Goal: Information Seeking & Learning: Learn about a topic

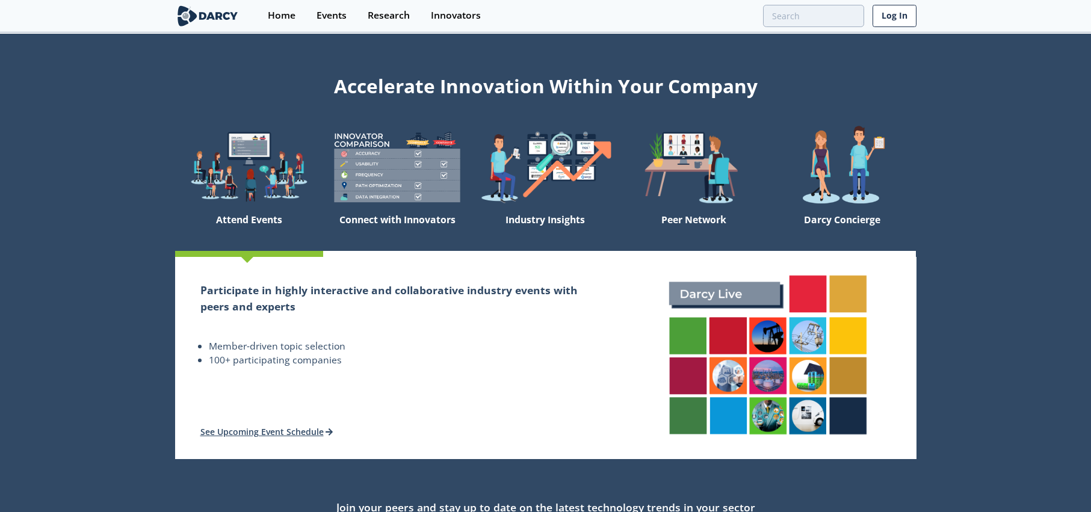
click at [897, 17] on link "Log In" at bounding box center [894, 16] width 44 height 22
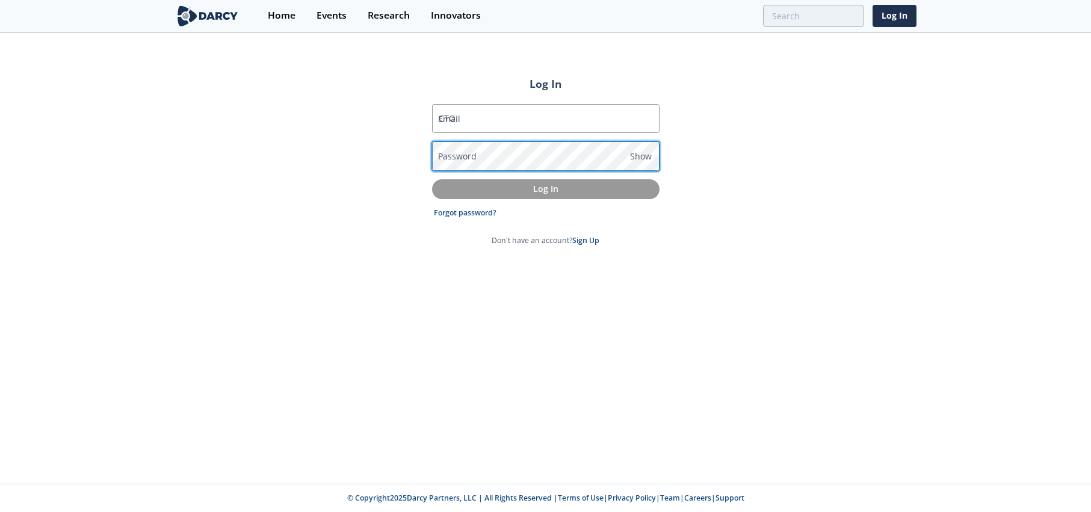
click at [545, 190] on button "Log In" at bounding box center [545, 189] width 227 height 20
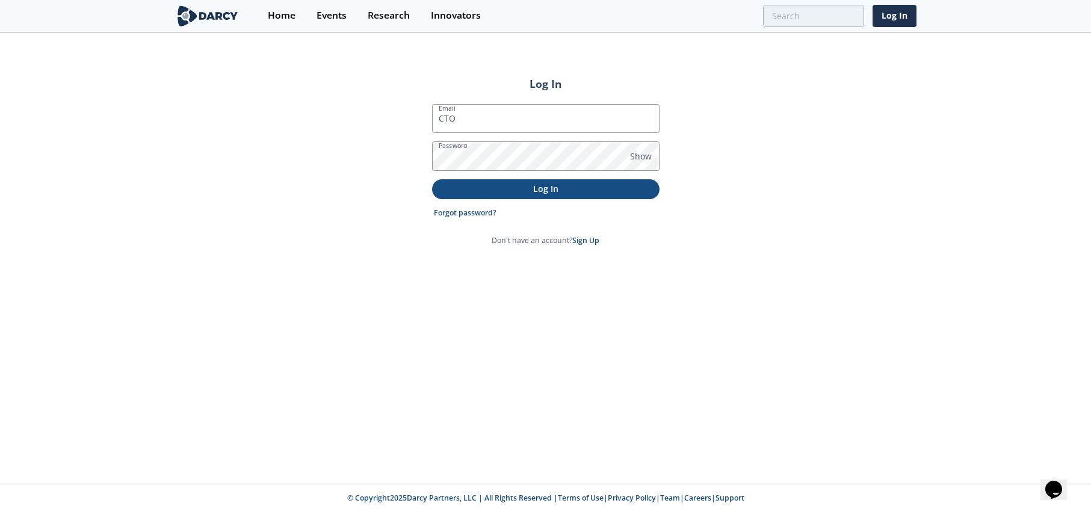
click at [537, 191] on p "Log In" at bounding box center [545, 188] width 211 height 13
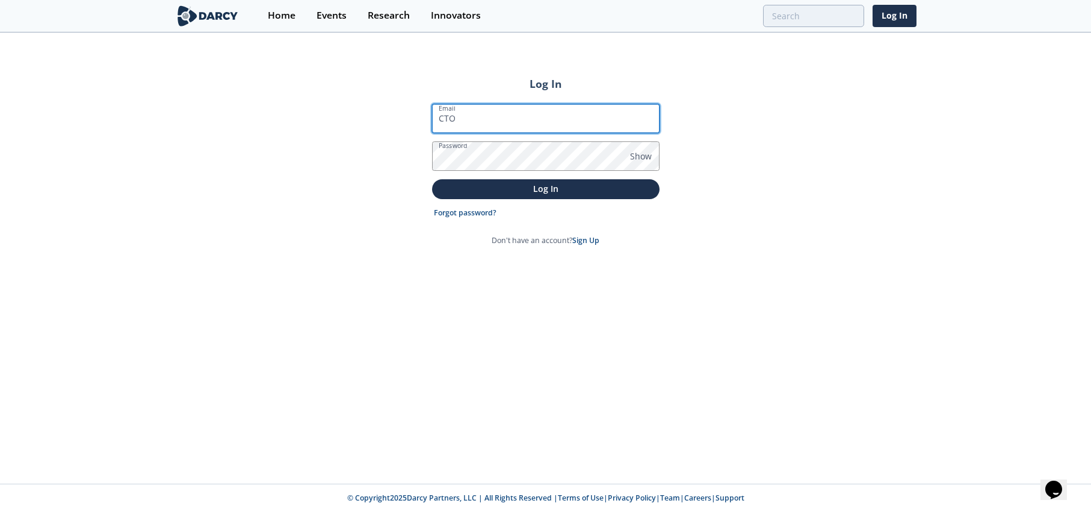
drag, startPoint x: 457, startPoint y: 121, endPoint x: 429, endPoint y: 119, distance: 28.3
click at [429, 119] on section "Log In Email CTO Password Show Log In Forgot password? Don't have an account? S…" at bounding box center [546, 165] width 236 height 179
type input "[EMAIL_ADDRESS][DOMAIN_NAME]"
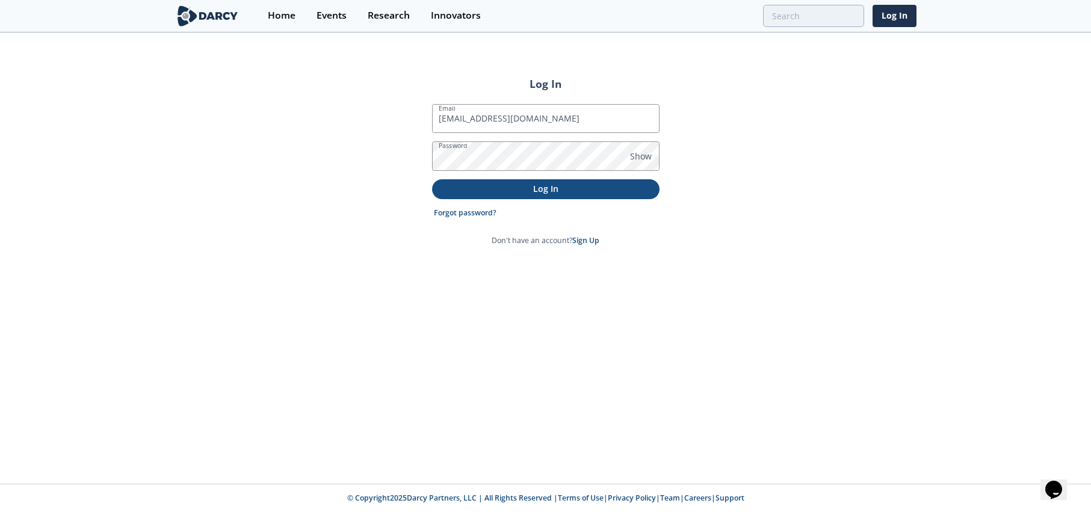
click at [539, 192] on p "Log In" at bounding box center [545, 188] width 211 height 13
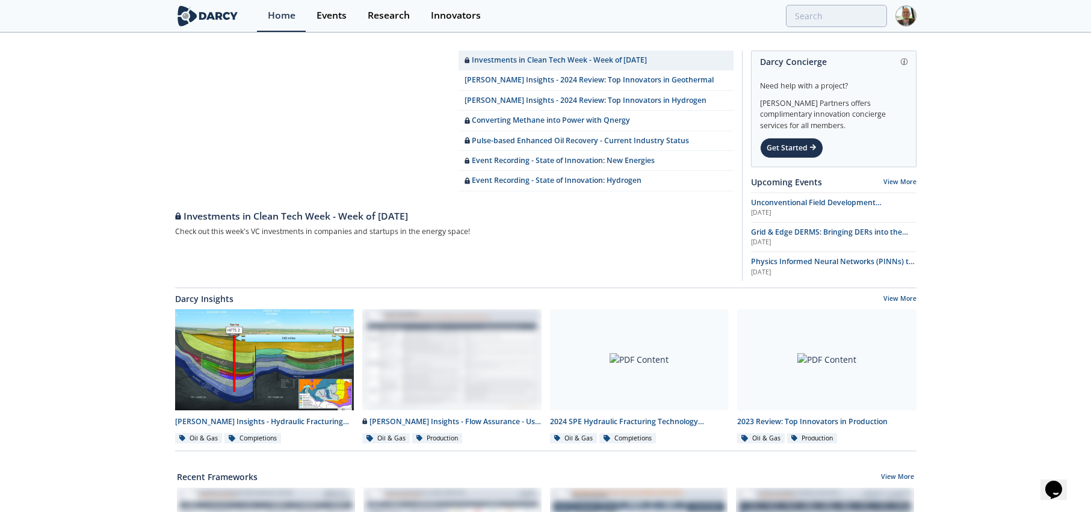
click at [910, 20] on img at bounding box center [905, 15] width 21 height 21
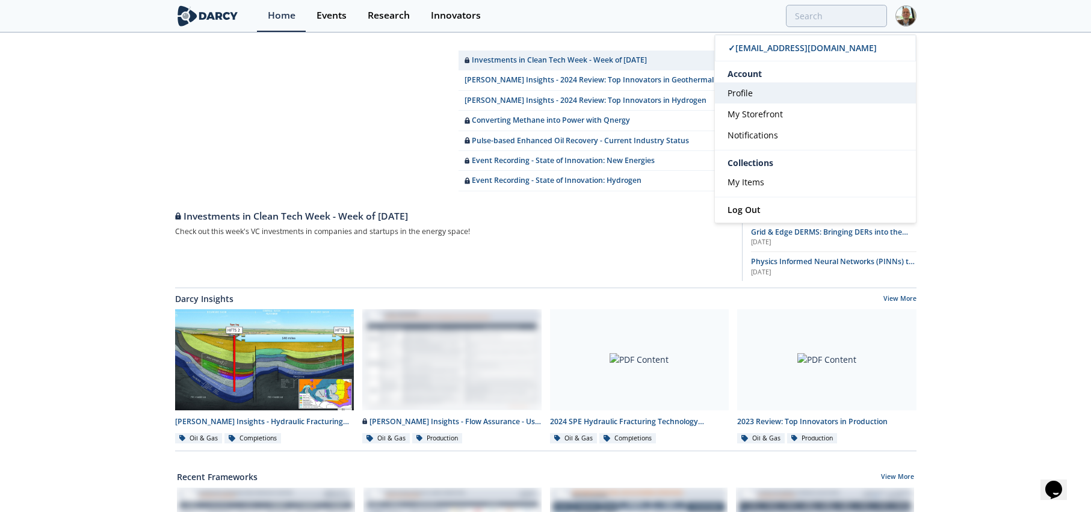
click at [750, 90] on span "Profile" at bounding box center [739, 92] width 25 height 11
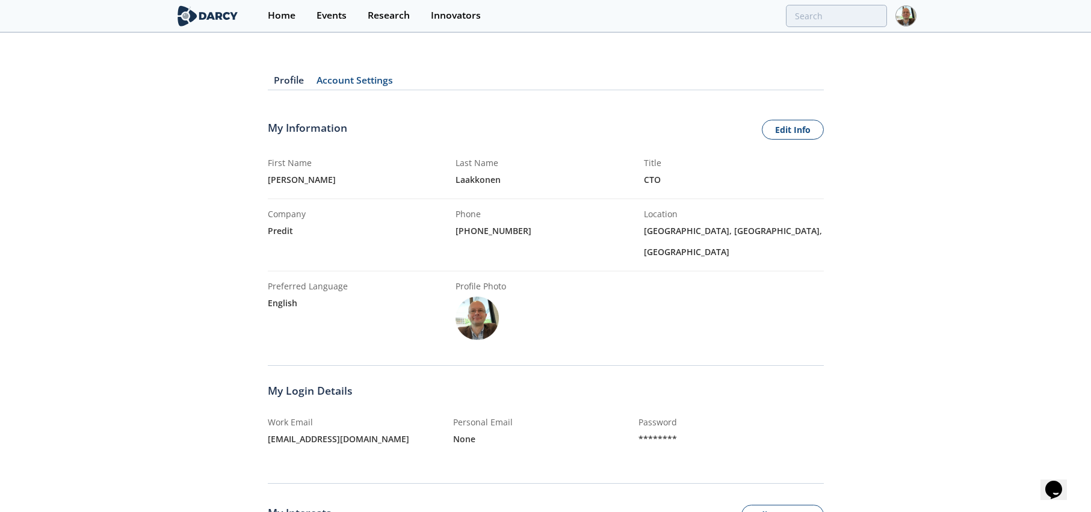
click at [205, 16] on img at bounding box center [208, 15] width 66 height 21
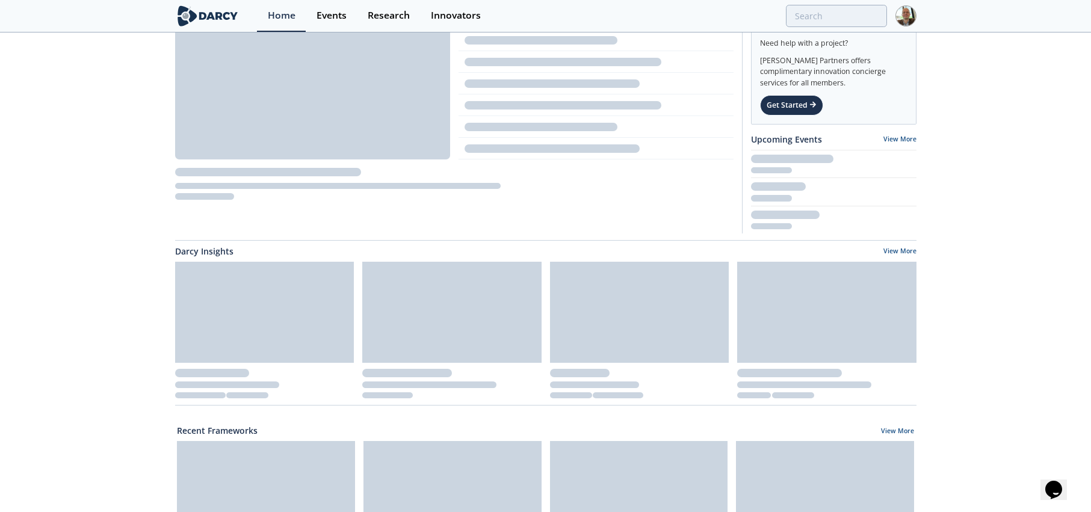
scroll to position [48, 0]
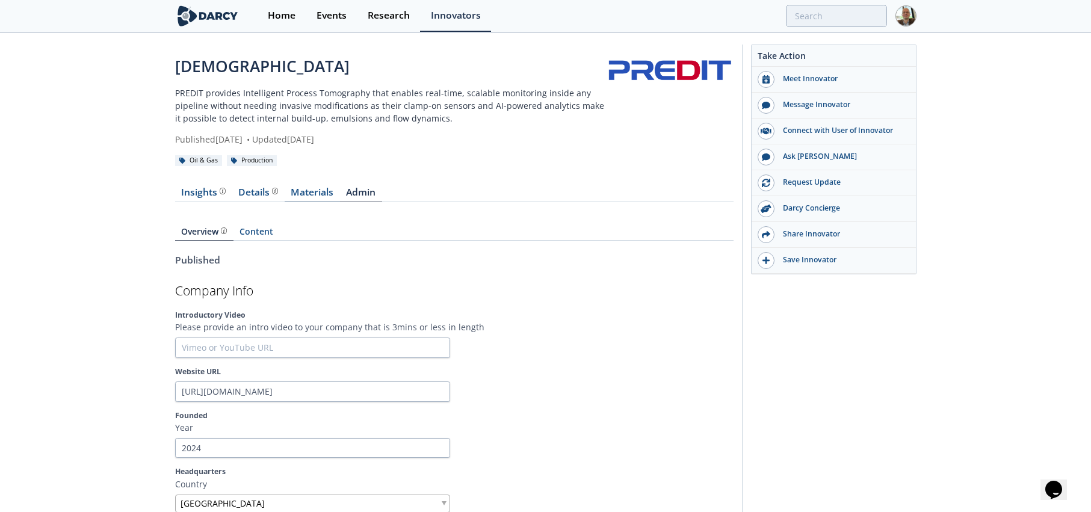
click at [323, 192] on link "Materials" at bounding box center [312, 195] width 55 height 14
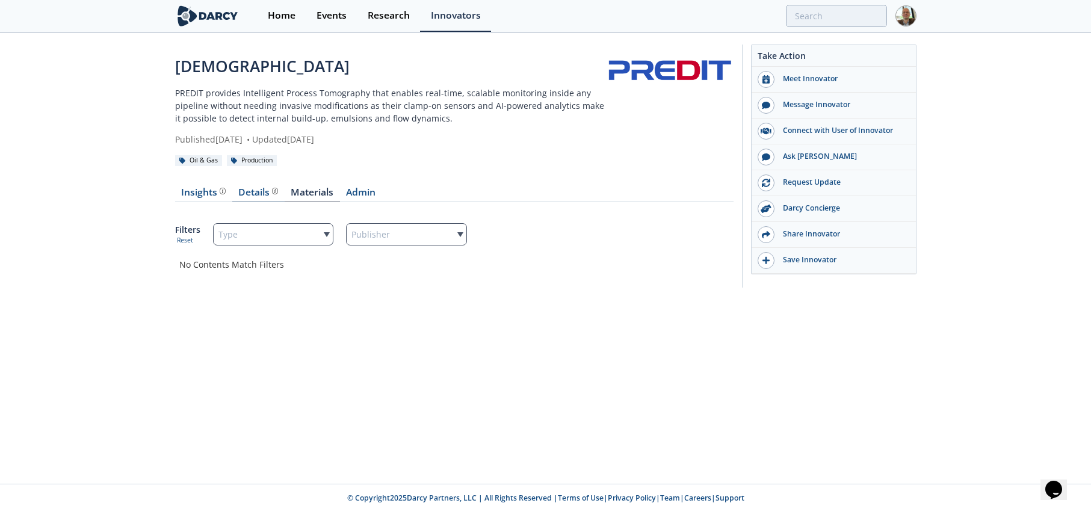
click at [253, 190] on div "Details Product overview, business model, technology and applications as added …" at bounding box center [258, 193] width 40 height 10
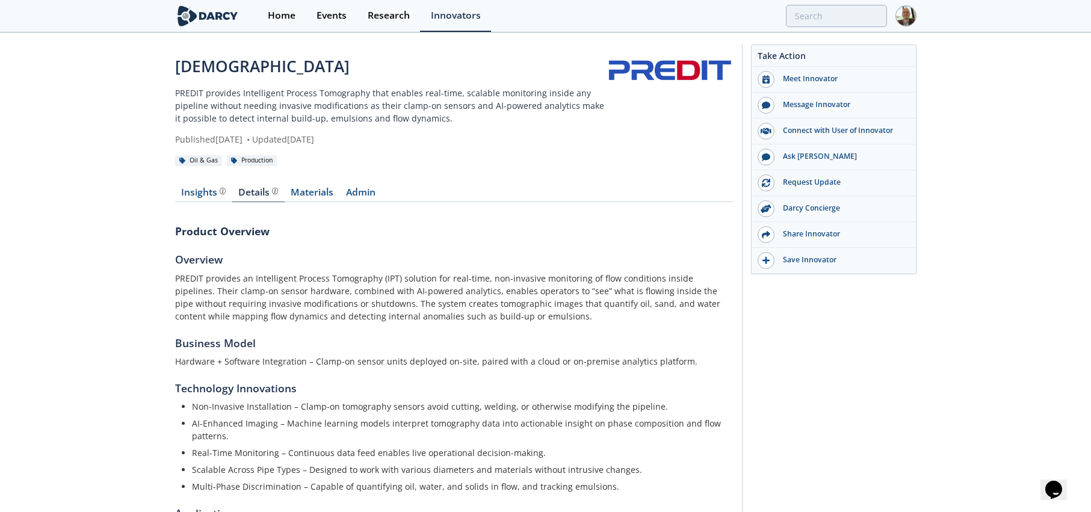
drag, startPoint x: 191, startPoint y: 190, endPoint x: 295, endPoint y: 203, distance: 105.5
click at [191, 190] on div "Insights The [PERSON_NAME] Research team’s summarized opinion of the innovator,…" at bounding box center [203, 193] width 45 height 10
